Goal: Check status: Check status

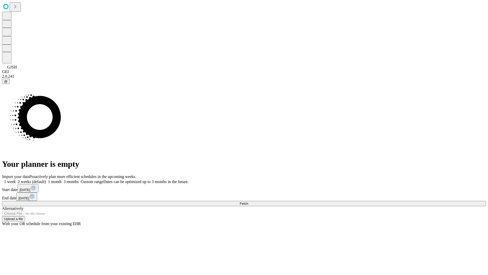
click at [248, 201] on span "Fetch" at bounding box center [244, 203] width 8 height 4
